Goal: Information Seeking & Learning: Learn about a topic

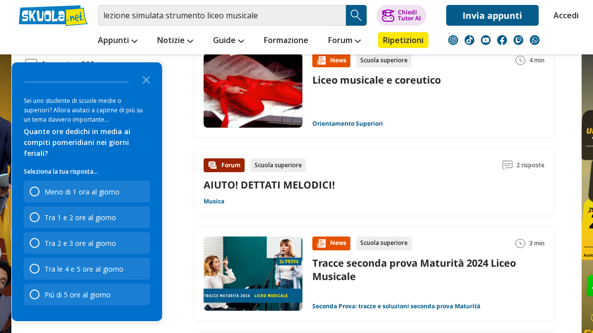
scroll to position [910, 0]
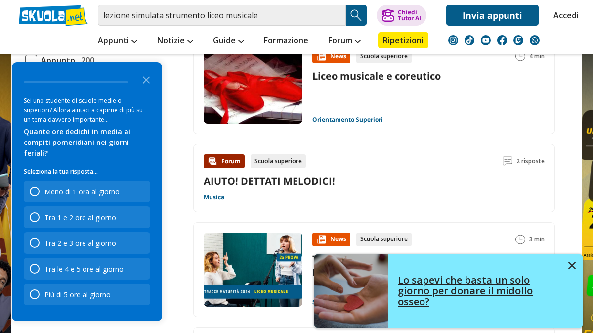
click at [574, 265] on img at bounding box center [571, 264] width 7 height 7
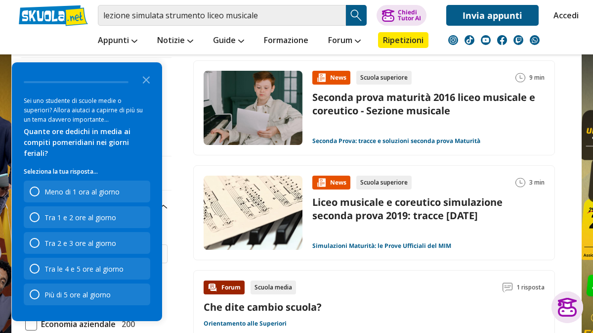
scroll to position [60, 0]
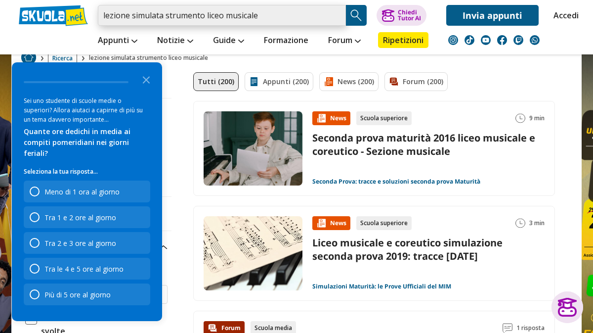
drag, startPoint x: 202, startPoint y: 16, endPoint x: 171, endPoint y: 15, distance: 30.7
click at [171, 14] on input "lezione simulata strumento liceo musicale" at bounding box center [222, 15] width 248 height 21
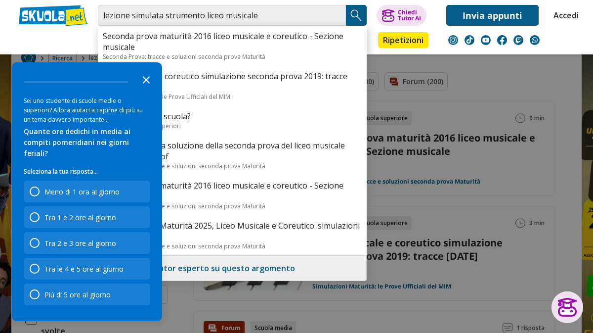
click at [146, 83] on polygon "Close the survey" at bounding box center [146, 79] width 7 height 7
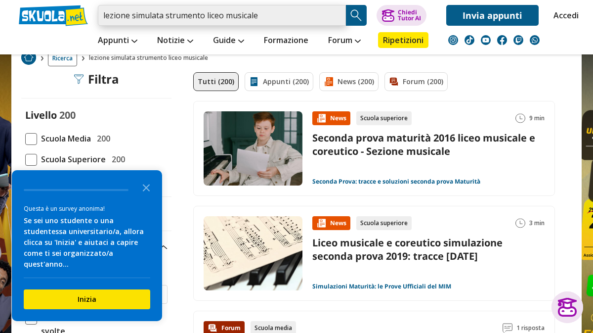
drag, startPoint x: 205, startPoint y: 15, endPoint x: 166, endPoint y: 15, distance: 38.5
click at [166, 15] on input "lezione simulata strumento liceo musicale" at bounding box center [222, 15] width 248 height 21
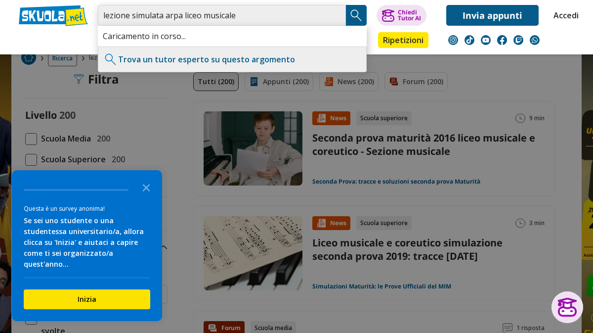
type input "lezione simulata arpa liceo musicale"
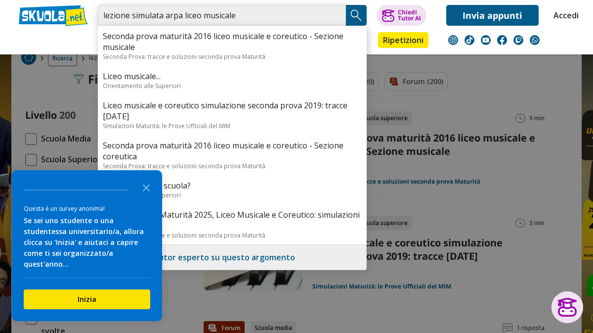
click at [258, 15] on input "lezione simulata arpa liceo musicale" at bounding box center [222, 15] width 248 height 21
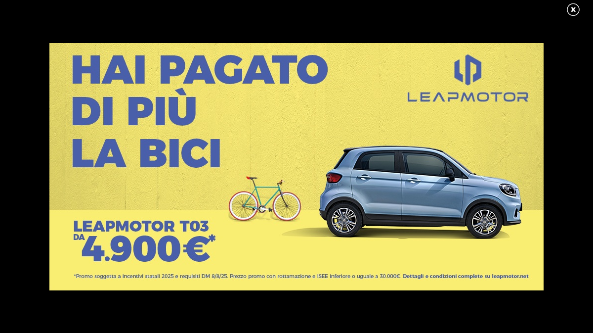
click at [575, 9] on link at bounding box center [578, 9] width 25 height 15
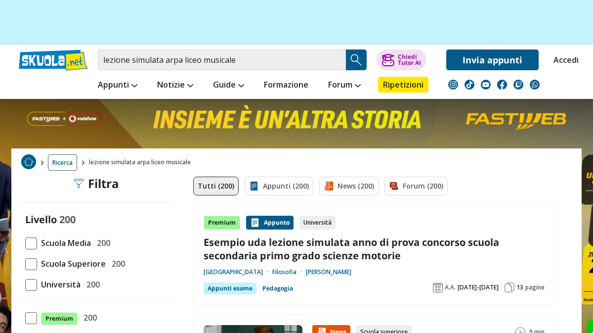
click at [240, 246] on link "Esempio uda lezione simulata anno di prova concorso scuola secondaria primo gra…" at bounding box center [374, 248] width 341 height 27
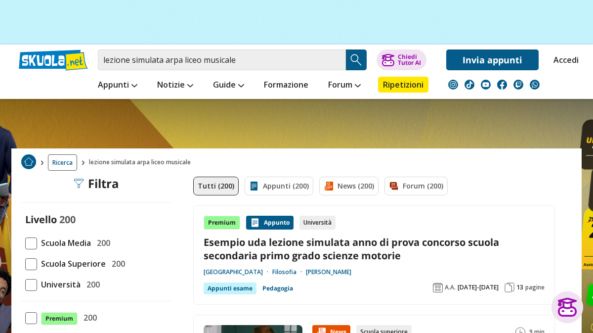
scroll to position [45, 0]
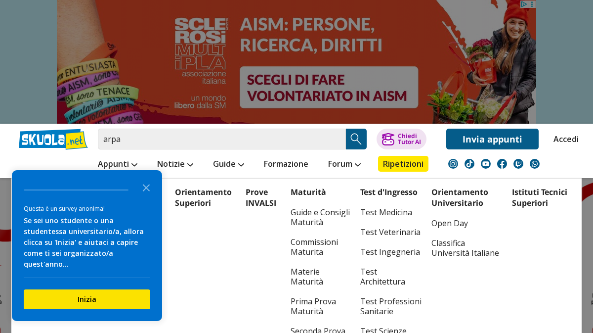
scroll to position [26, 0]
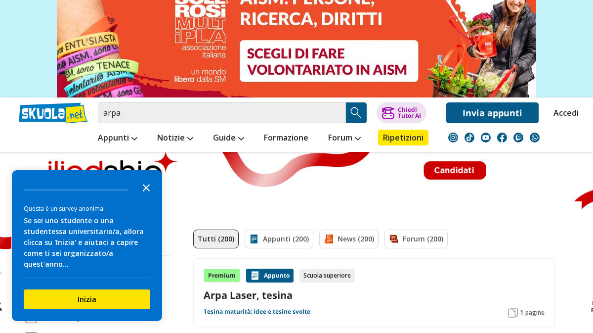
click at [148, 194] on icon "Close the survey" at bounding box center [146, 187] width 20 height 20
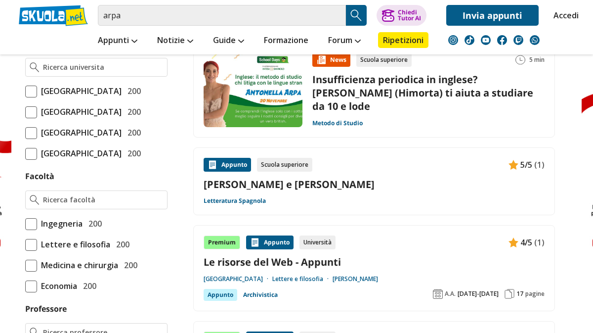
scroll to position [180, 0]
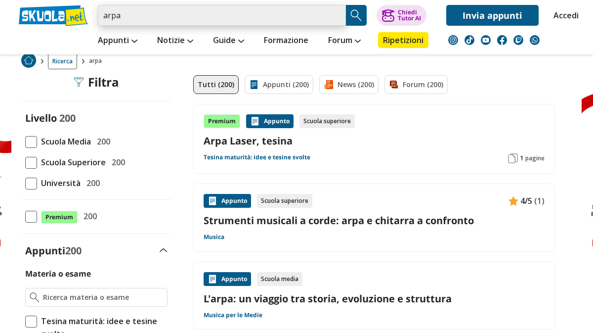
drag, startPoint x: 136, startPoint y: 16, endPoint x: 86, endPoint y: 12, distance: 50.1
click at [86, 12] on div "arpa Trova un tutor esperto su questo argomento Chiedi Tutor AI Invia appunti" at bounding box center [296, 13] width 570 height 26
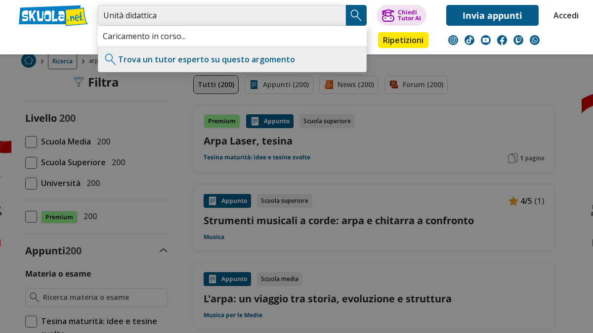
type input "Unità didattica"
